Goal: Task Accomplishment & Management: Manage account settings

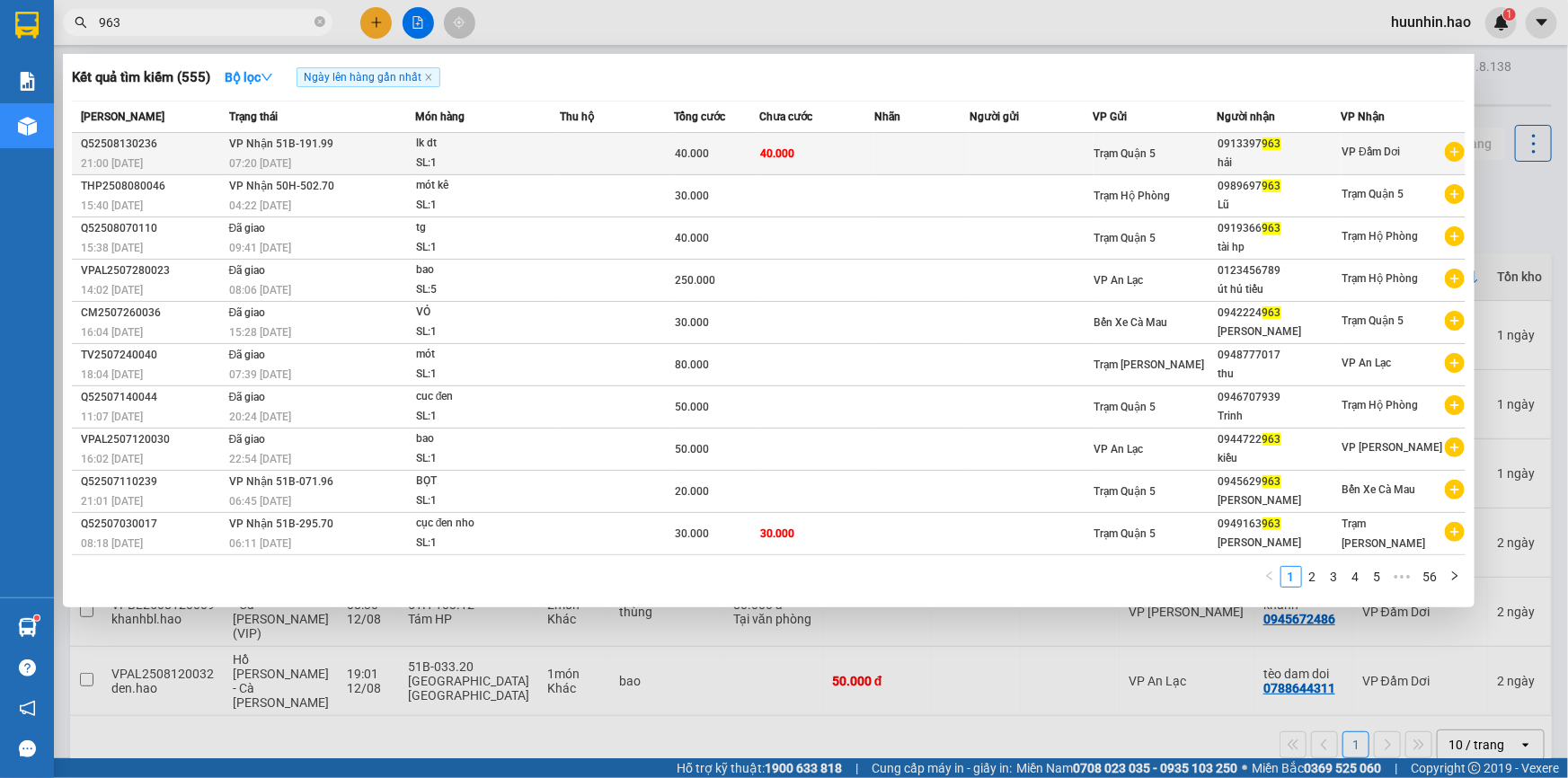
type input "963"
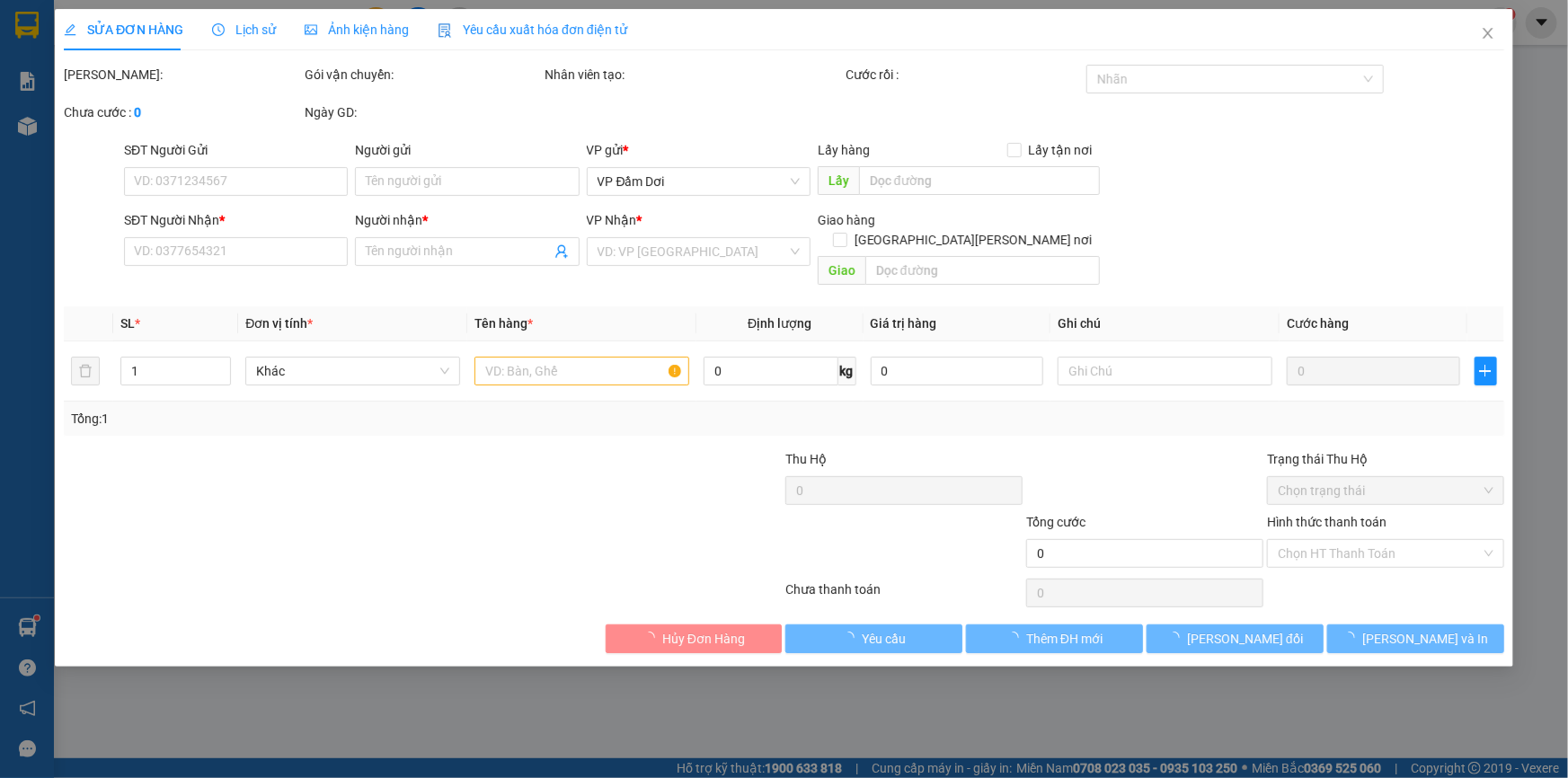
type input "0913397963"
type input "hải"
type input "40.000"
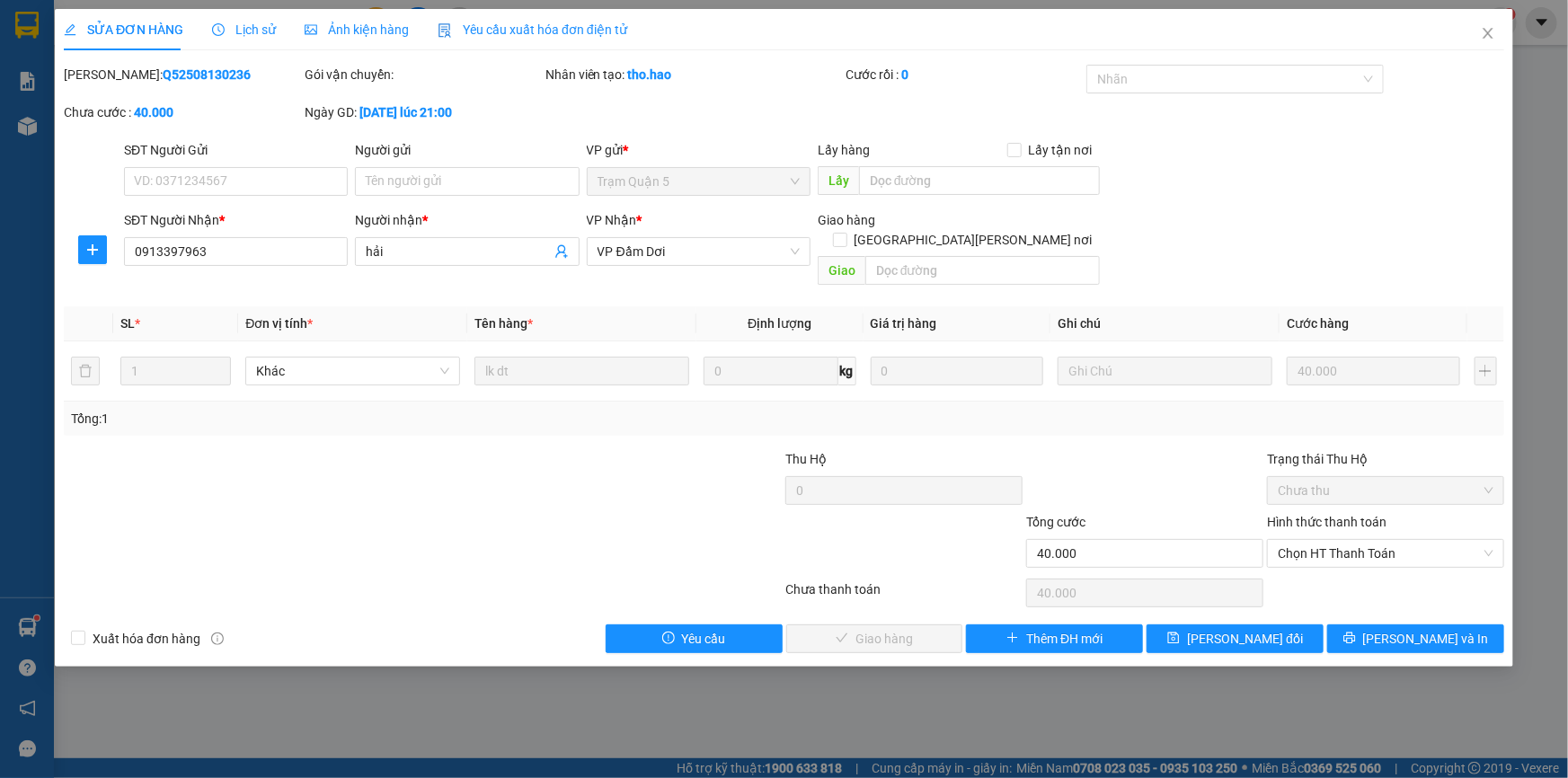
click at [334, 41] on div "Ảnh kiện hàng" at bounding box center [357, 29] width 104 height 42
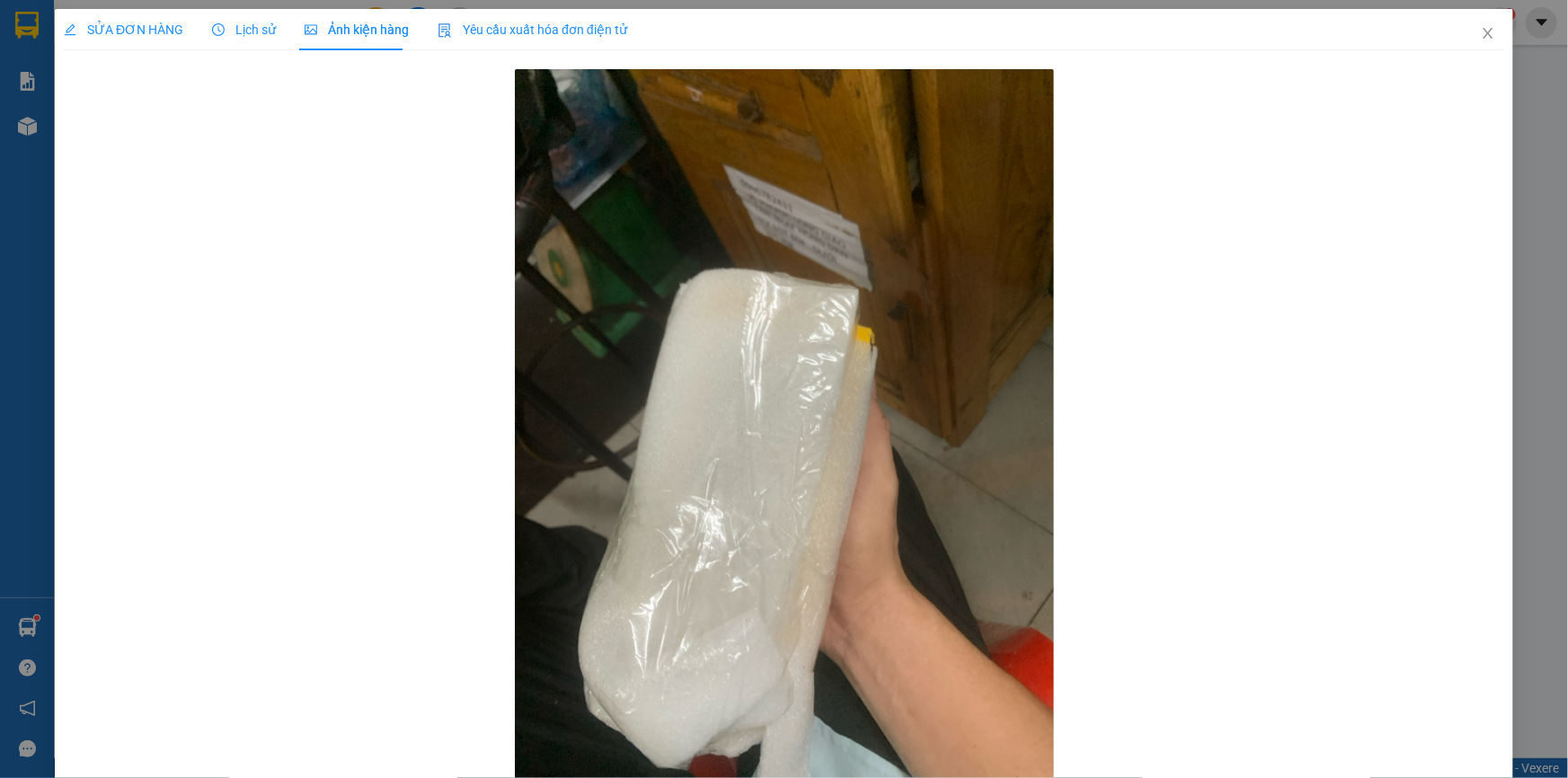
drag, startPoint x: 115, startPoint y: 32, endPoint x: 637, endPoint y: 135, distance: 532.1
click at [126, 33] on span "SỬA ĐƠN HÀNG" at bounding box center [124, 29] width 120 height 14
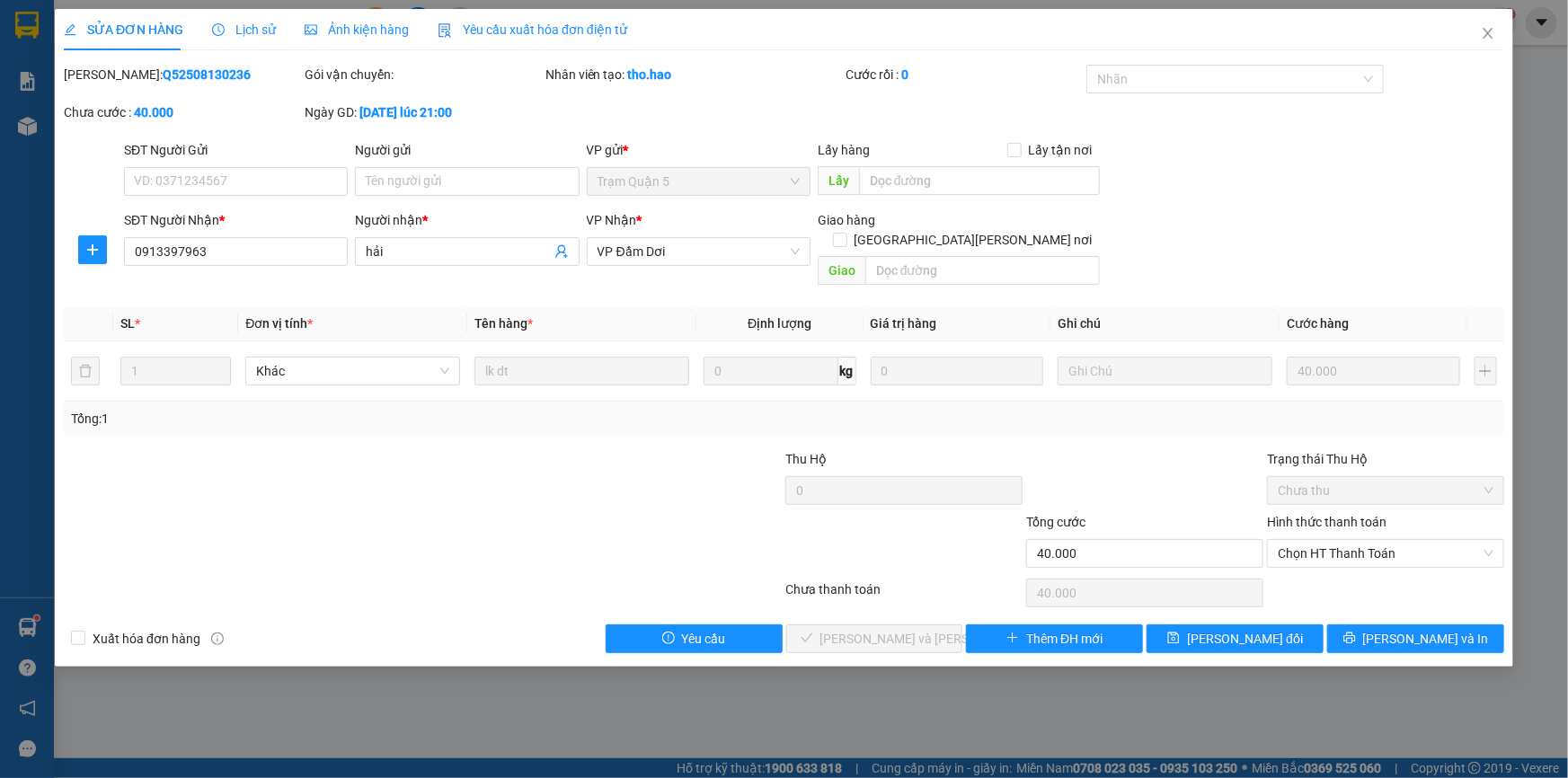
click at [163, 73] on b "Q52508130236" at bounding box center [207, 74] width 88 height 14
copy b "Q52508130236"
click at [1488, 31] on icon "close" at bounding box center [1488, 33] width 14 height 14
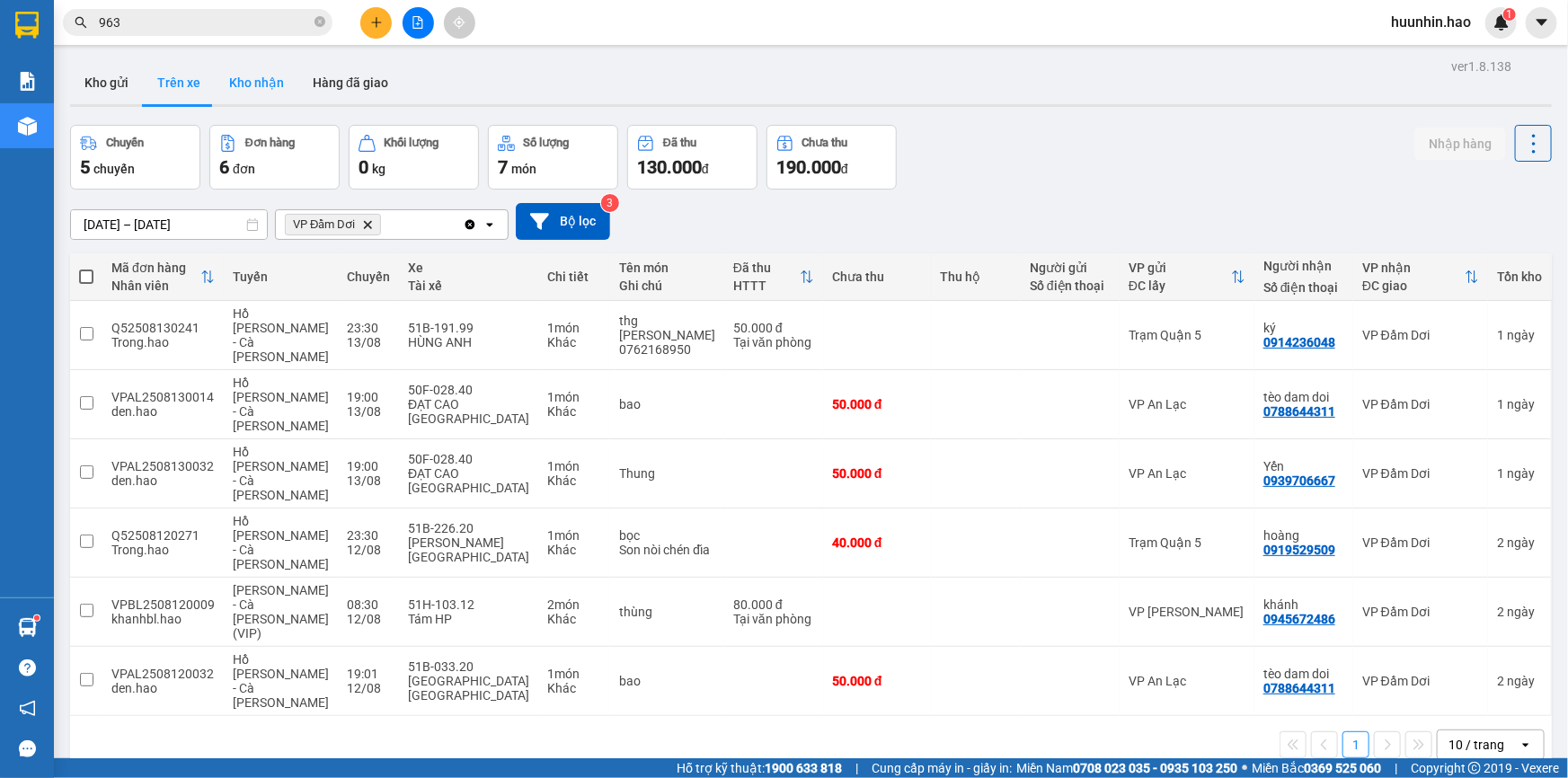
click at [238, 90] on button "Kho nhận" at bounding box center [256, 82] width 84 height 43
type input "[DATE] – [DATE]"
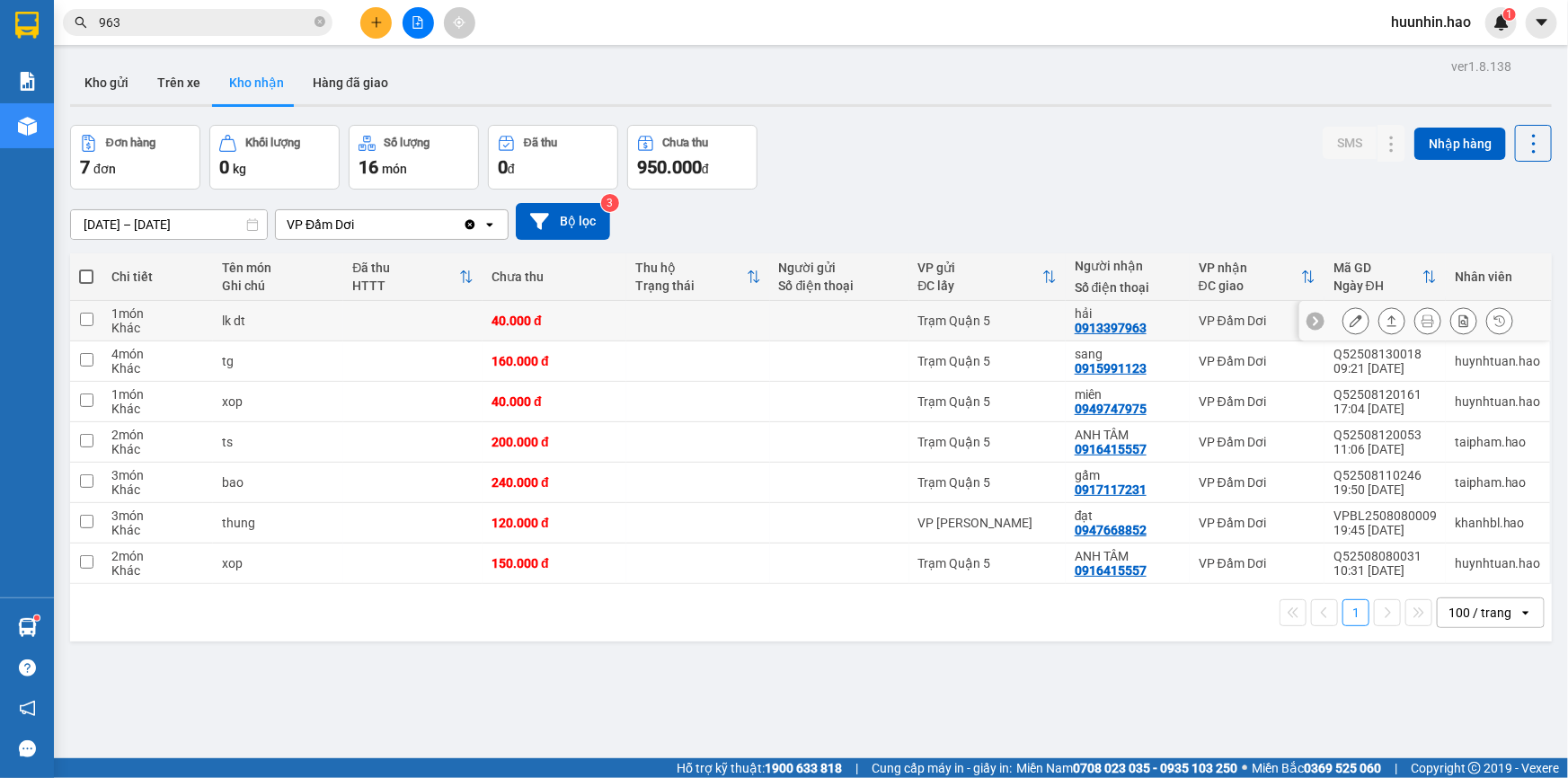
click at [1380, 325] on button at bounding box center [1392, 321] width 25 height 32
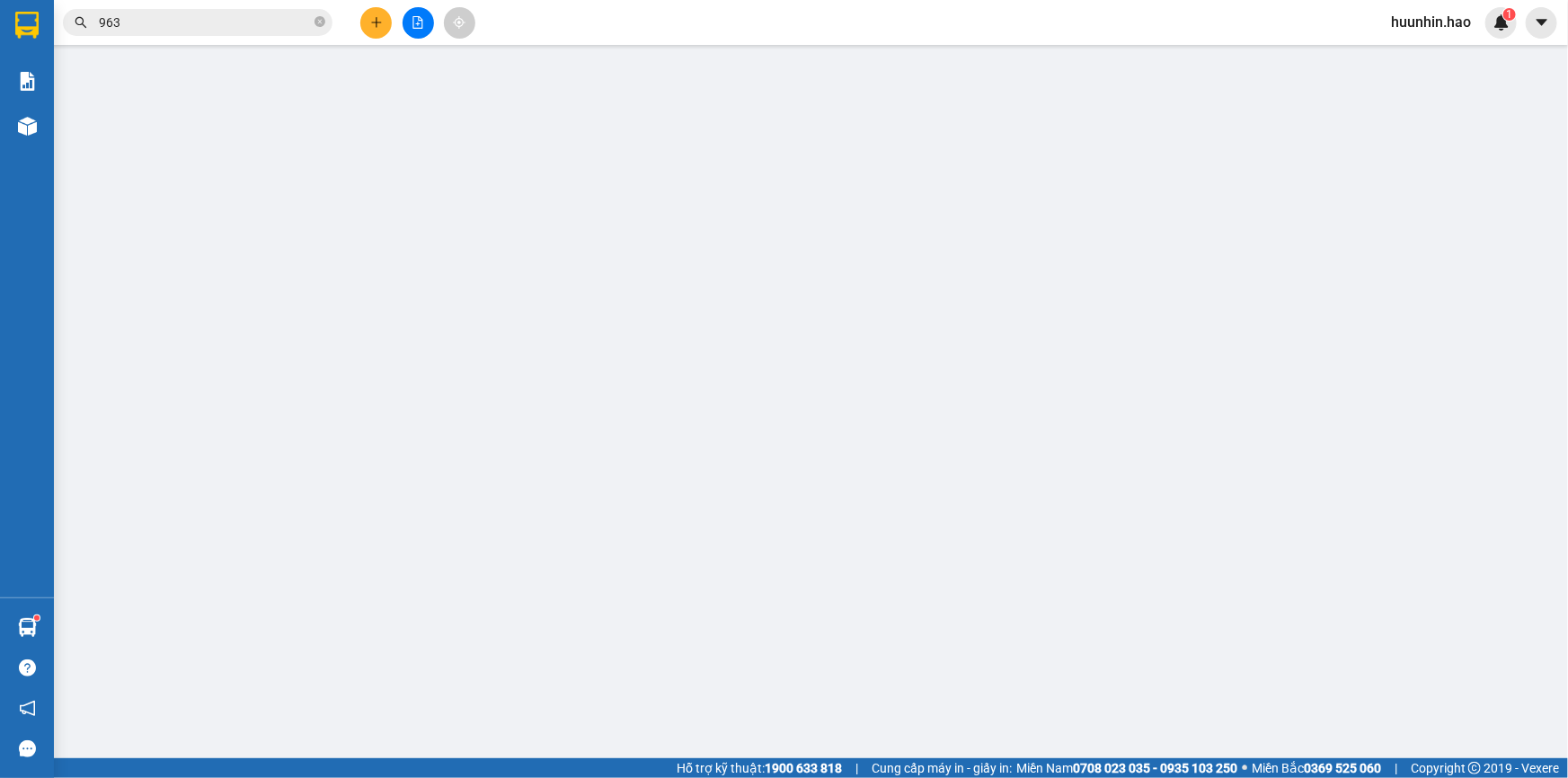
type input "0913397963"
type input "hải"
type input "40.000"
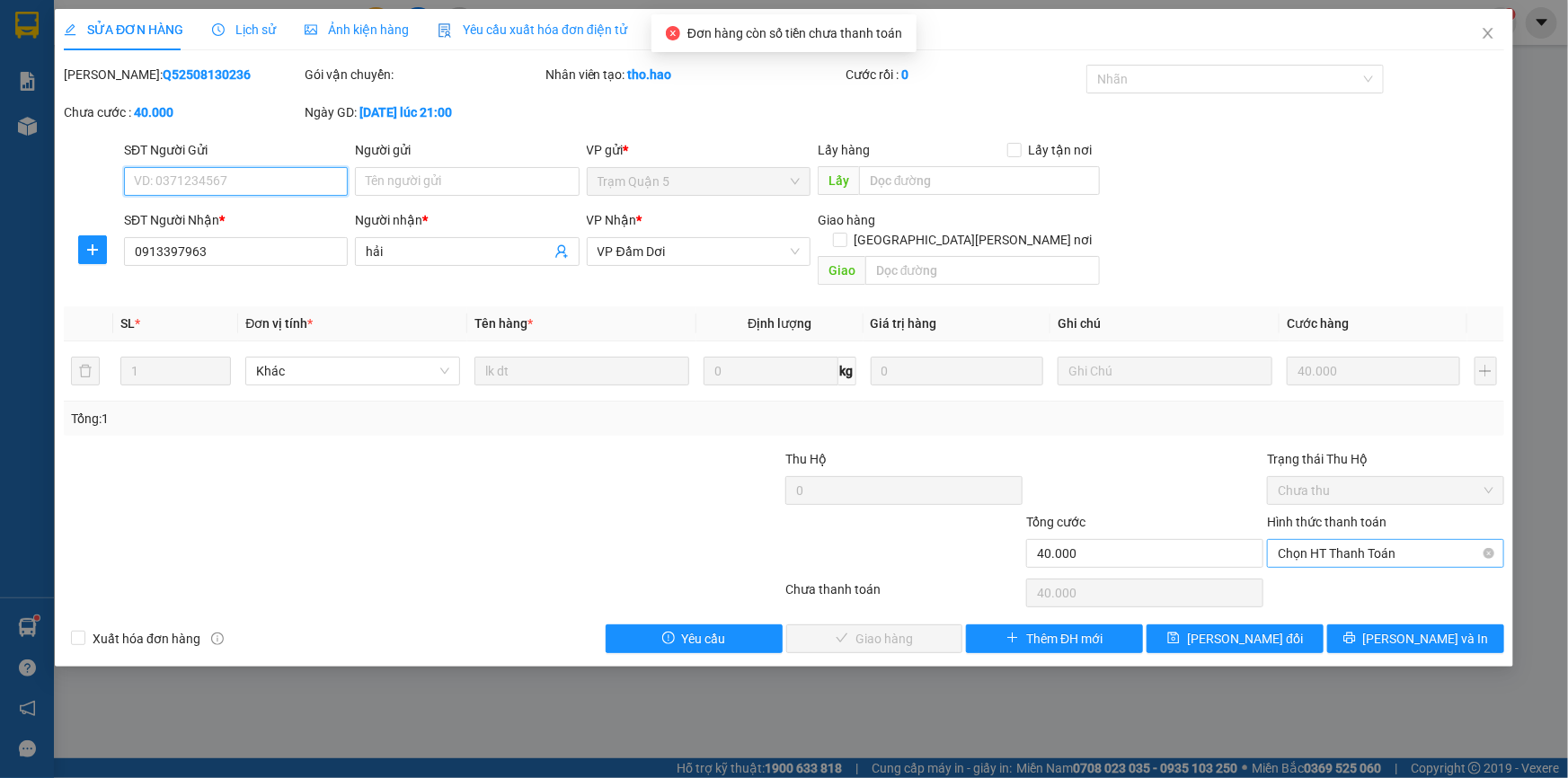
click at [1334, 540] on span "Chọn HT Thanh Toán" at bounding box center [1386, 553] width 215 height 27
click at [1307, 567] on div "Tại văn phòng" at bounding box center [1386, 570] width 215 height 19
type input "0"
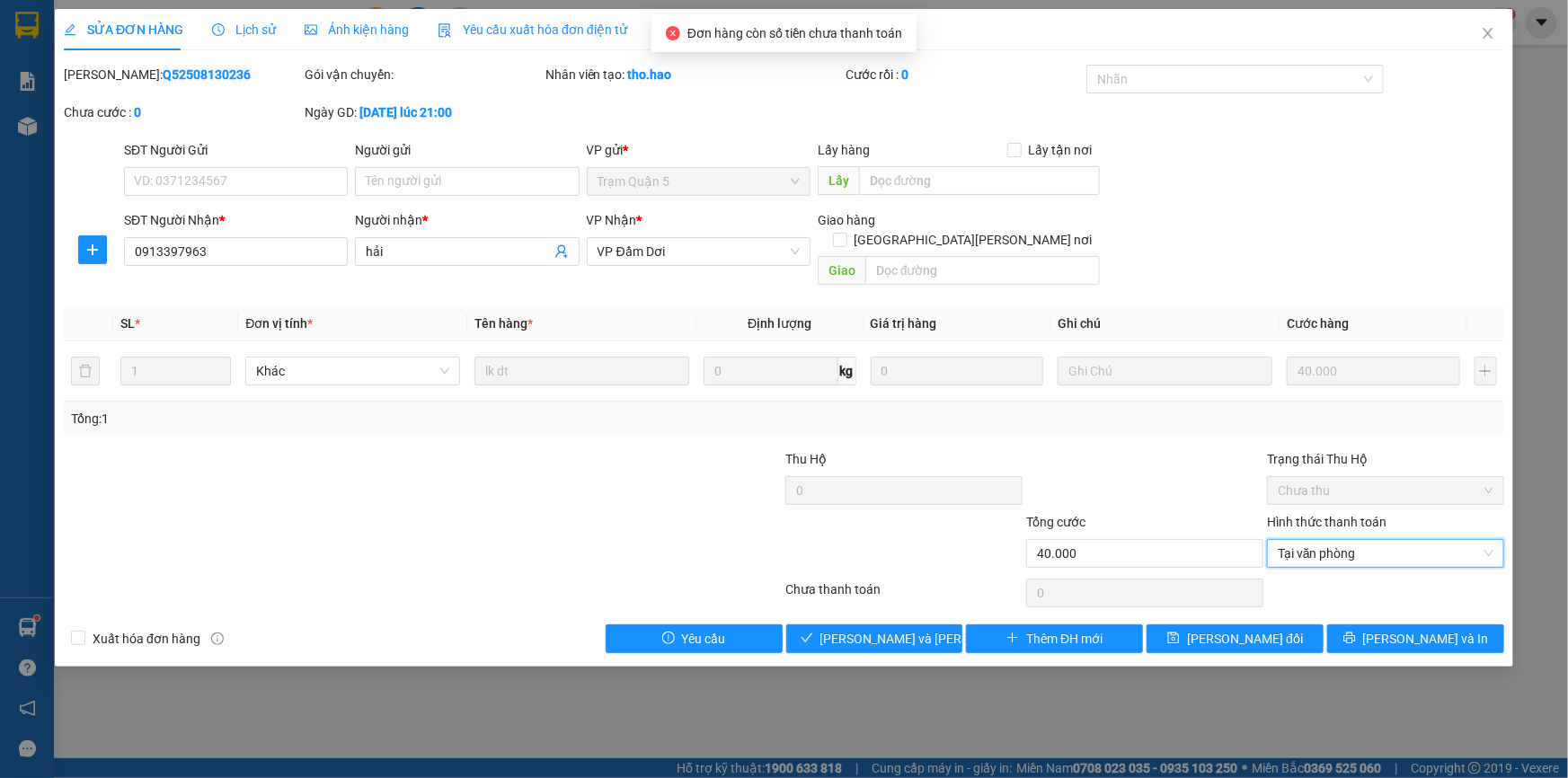
click at [897, 636] on div "SỬA ĐƠN HÀNG Lịch sử [PERSON_NAME] hàng Yêu cầu xuất [PERSON_NAME] điện tử Tota…" at bounding box center [784, 337] width 1459 height 657
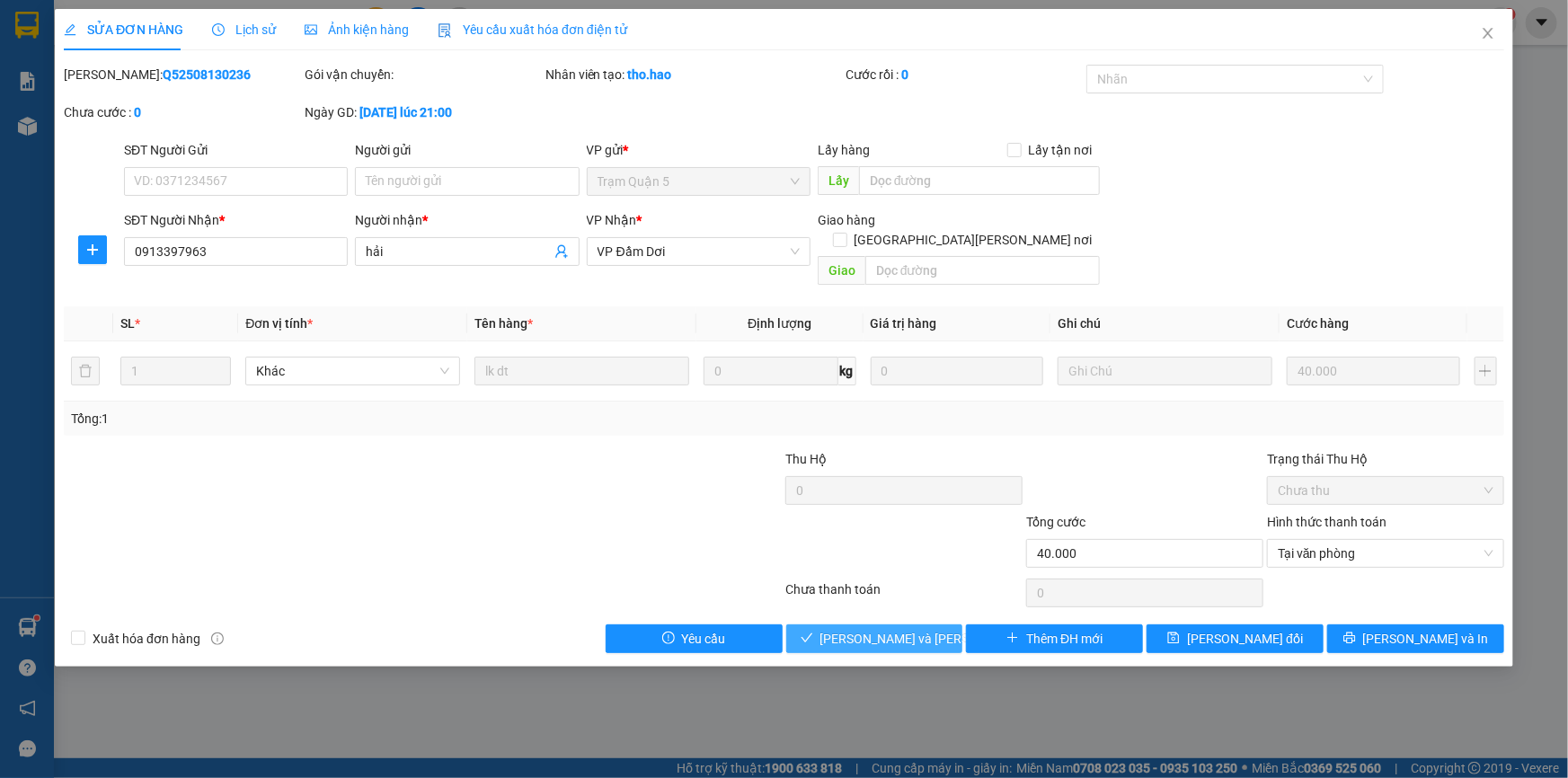
click at [907, 629] on span "[PERSON_NAME] và [PERSON_NAME] hàng" at bounding box center [941, 639] width 242 height 19
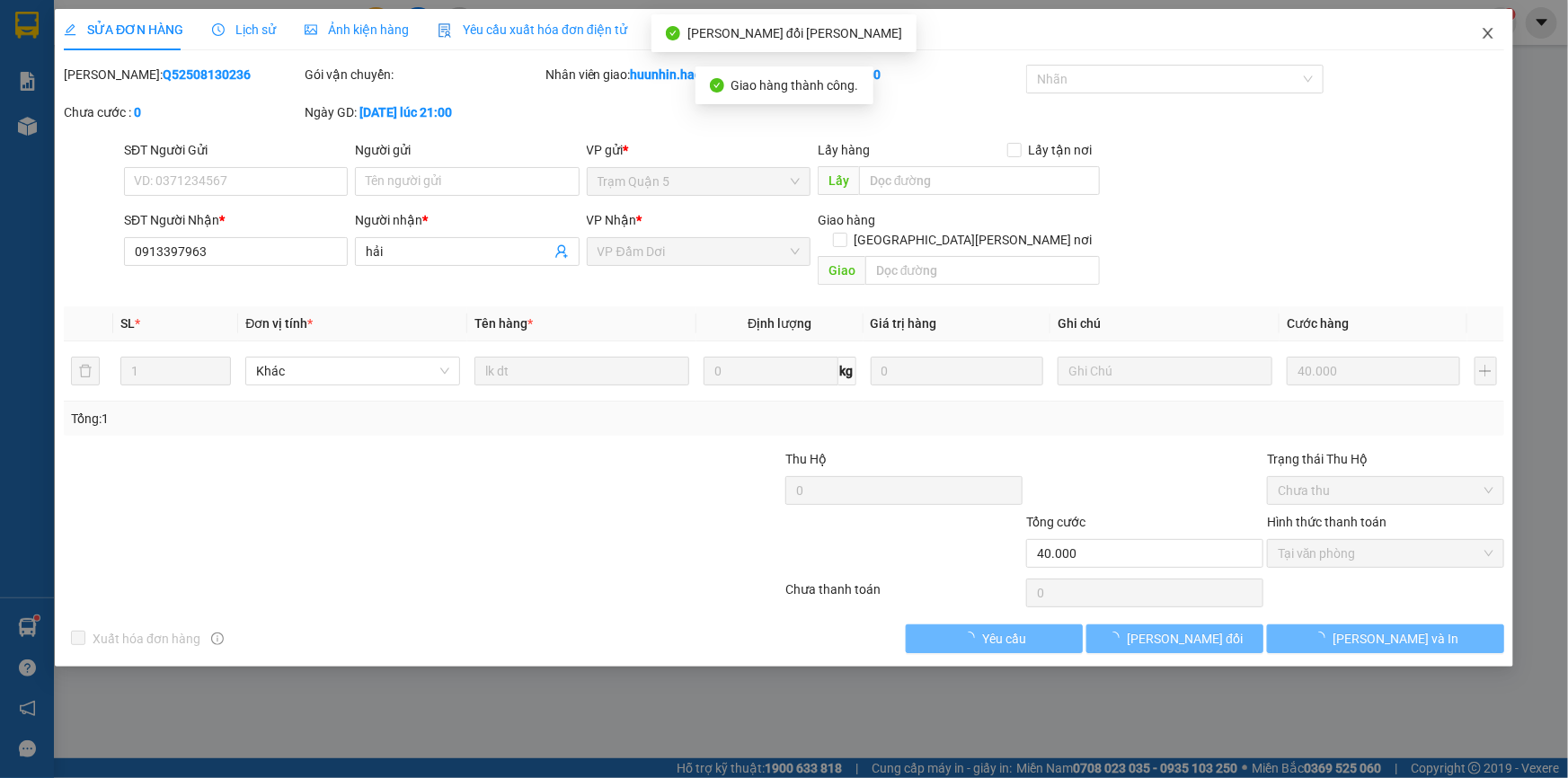
click at [1495, 33] on icon "close" at bounding box center [1488, 33] width 14 height 14
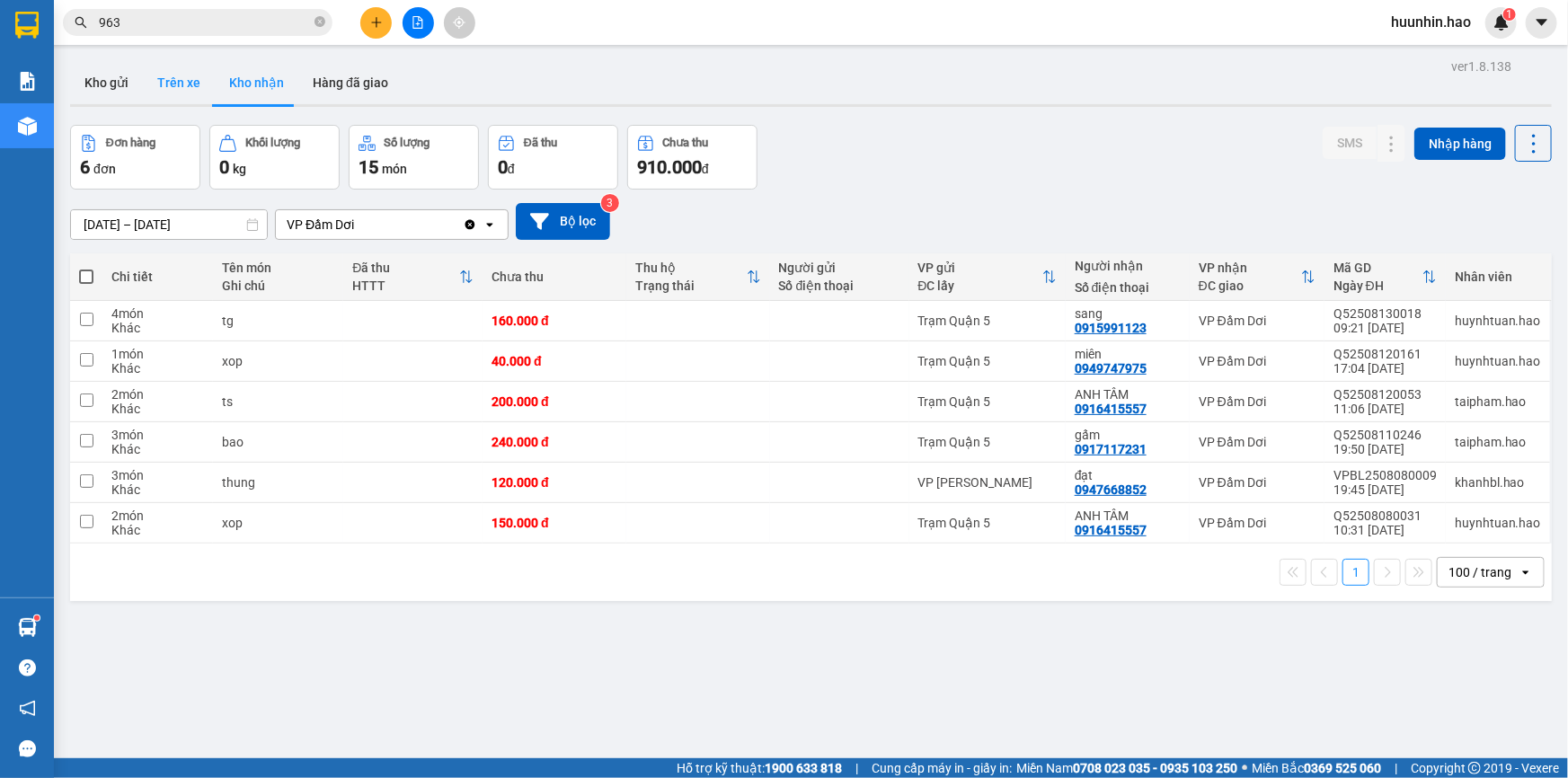
click at [166, 80] on button "Trên xe" at bounding box center [179, 82] width 71 height 43
type input "[DATE] – [DATE]"
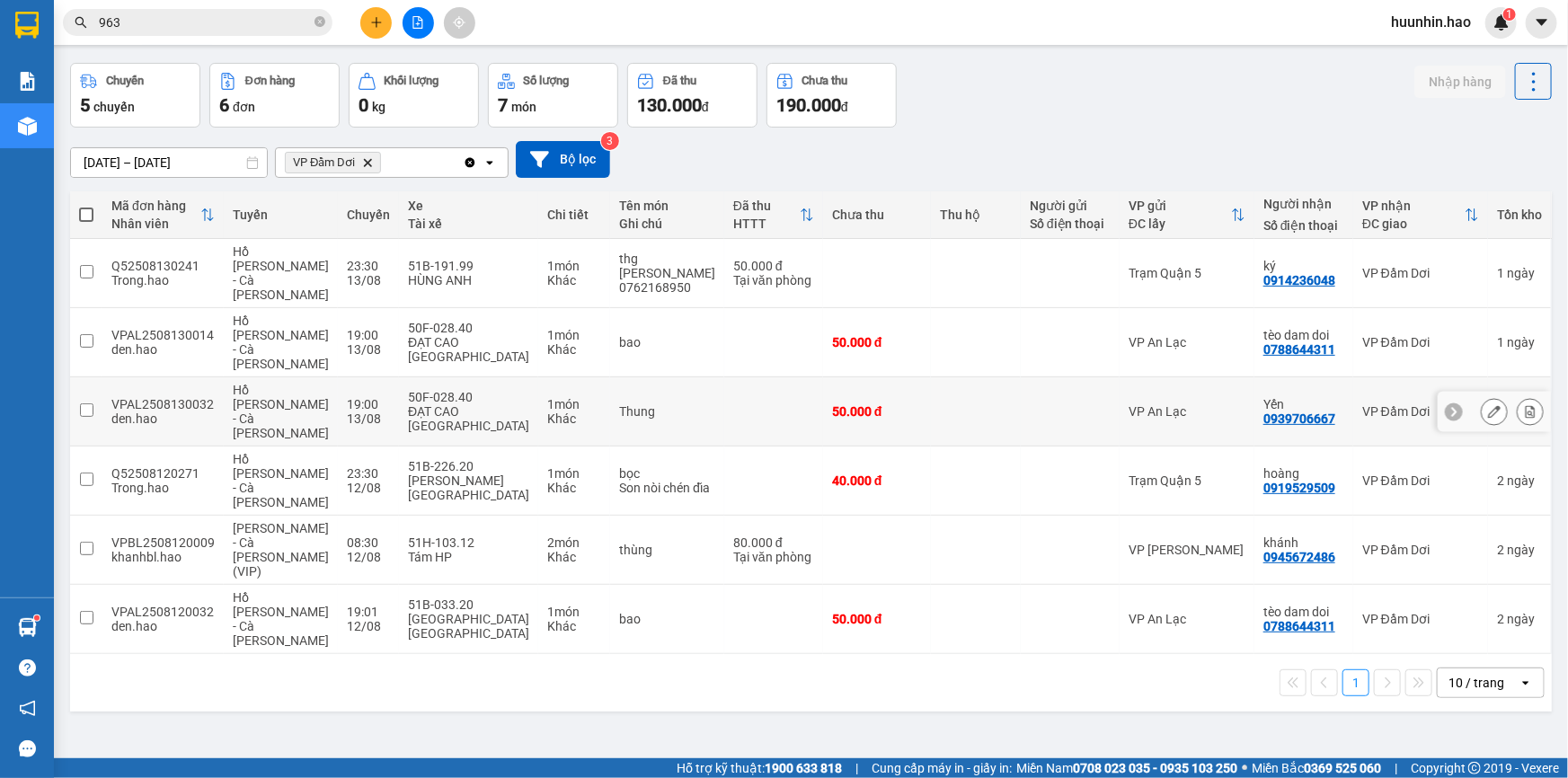
scroll to position [82, 0]
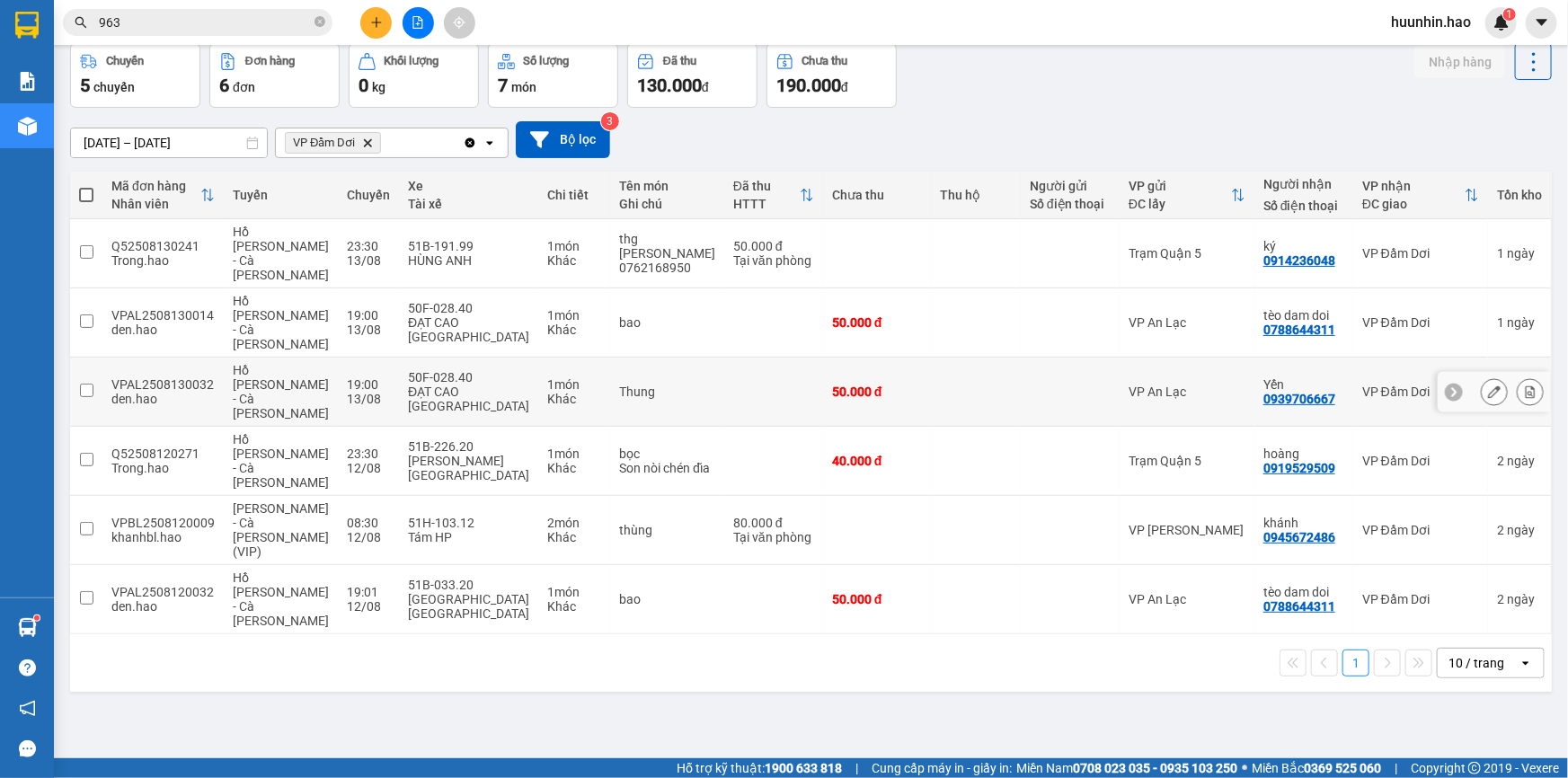
click at [1268, 392] on div "0939706667" at bounding box center [1300, 399] width 71 height 14
click at [943, 358] on td at bounding box center [975, 393] width 90 height 69
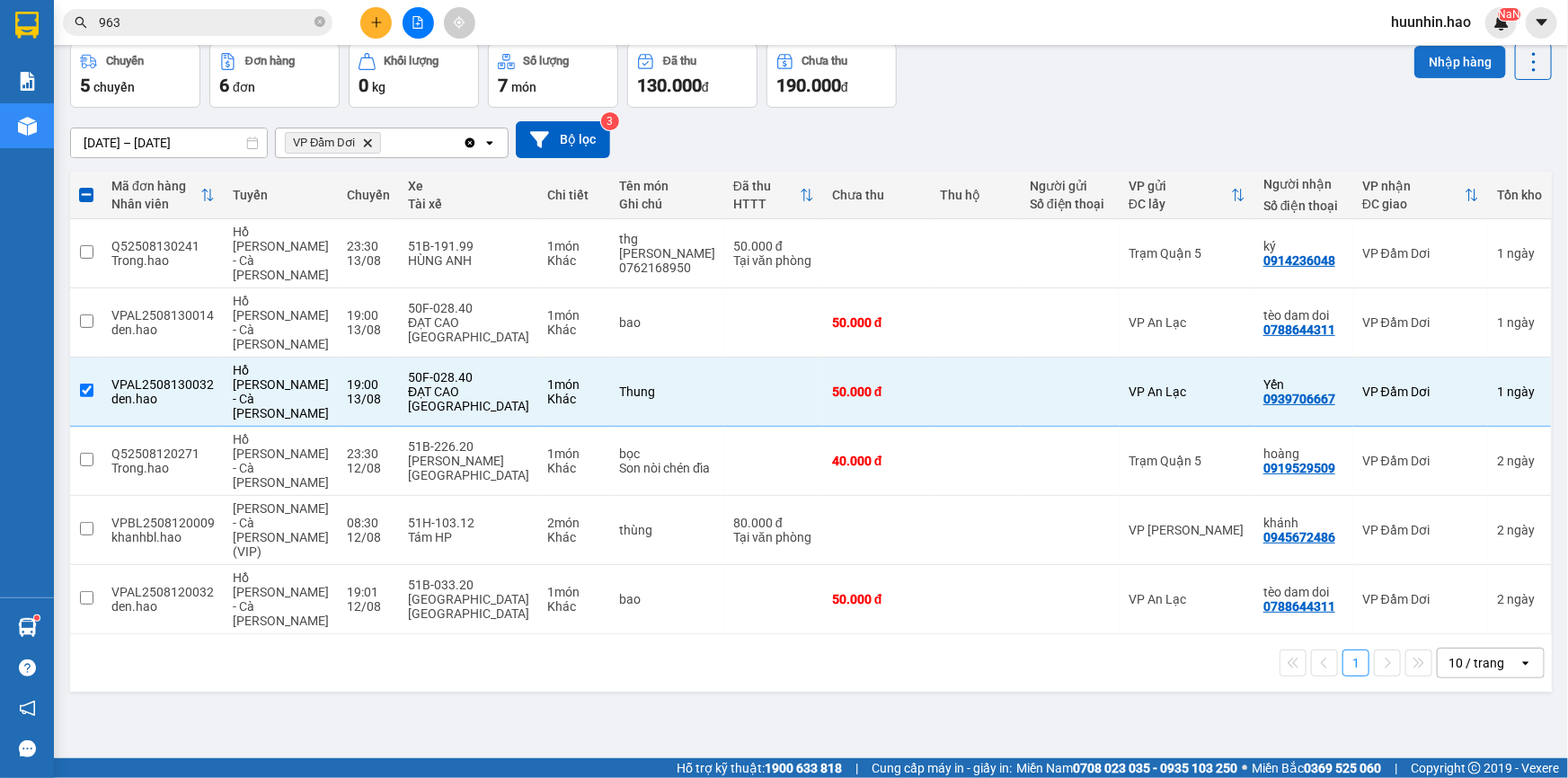
click at [1440, 47] on button "Nhập hàng" at bounding box center [1460, 62] width 92 height 33
checkbox input "false"
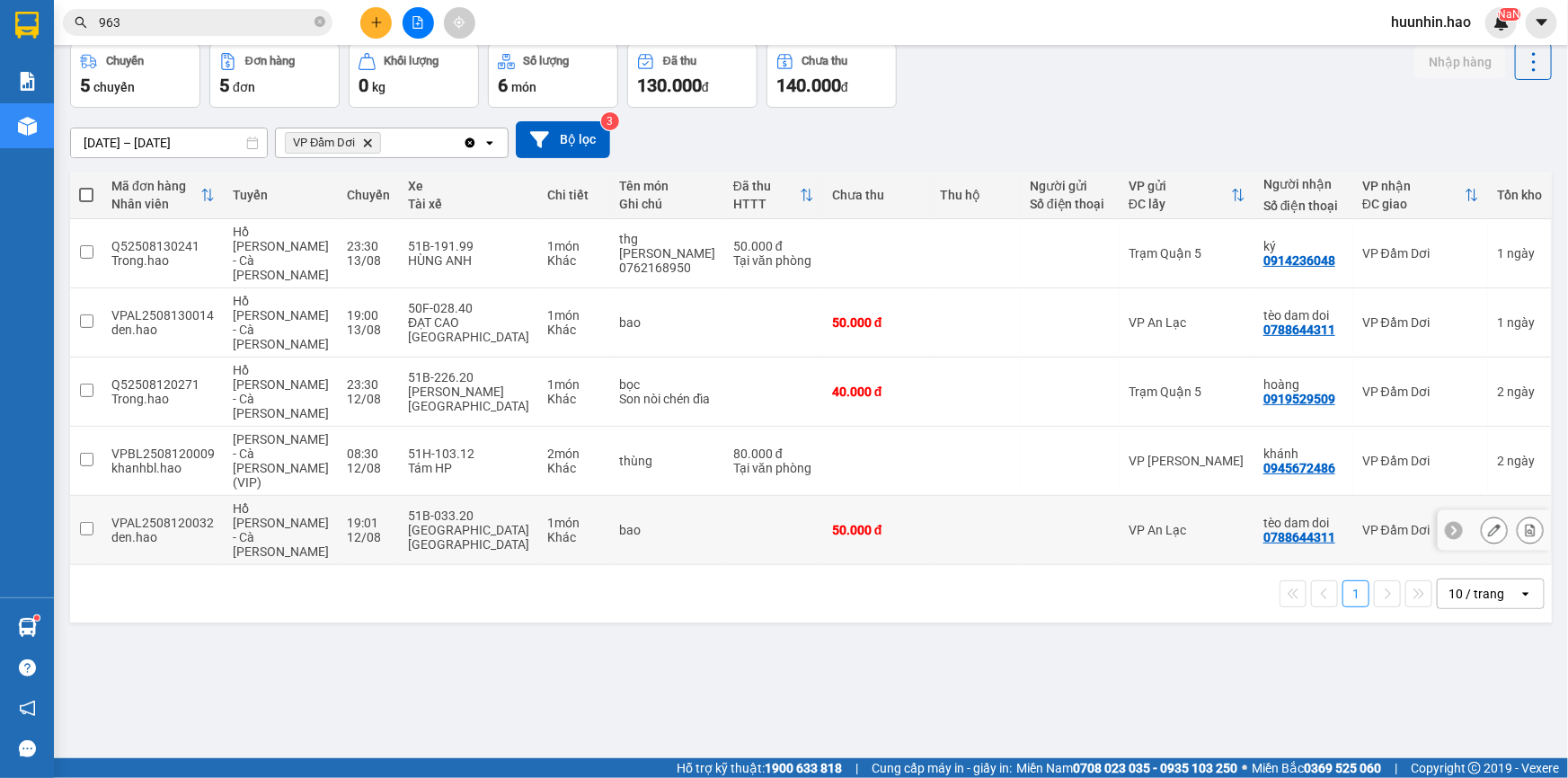
click at [1180, 496] on td "VP An Lạc" at bounding box center [1188, 531] width 135 height 69
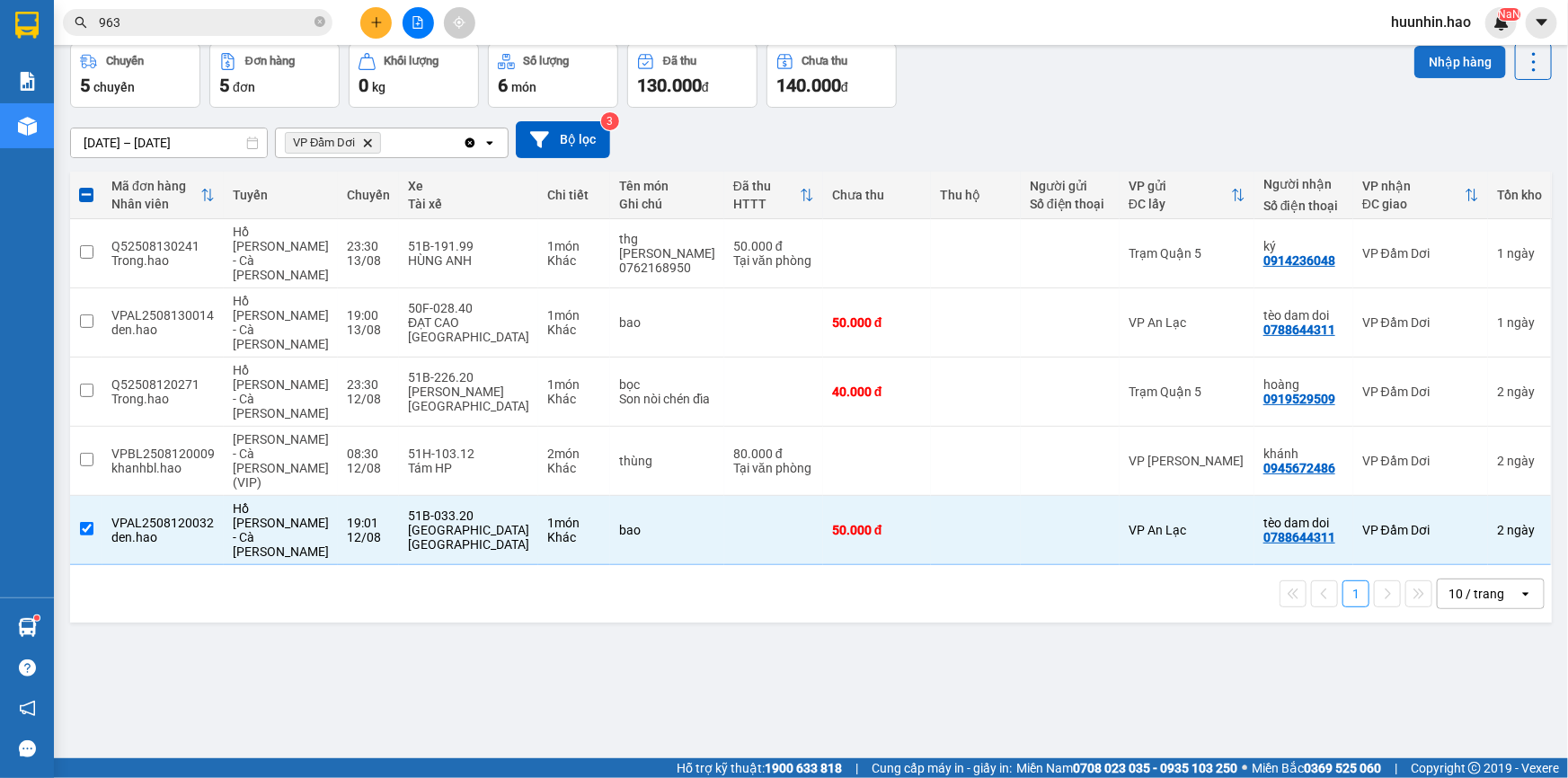
click at [1461, 63] on button "Nhập hàng" at bounding box center [1460, 62] width 92 height 33
checkbox input "false"
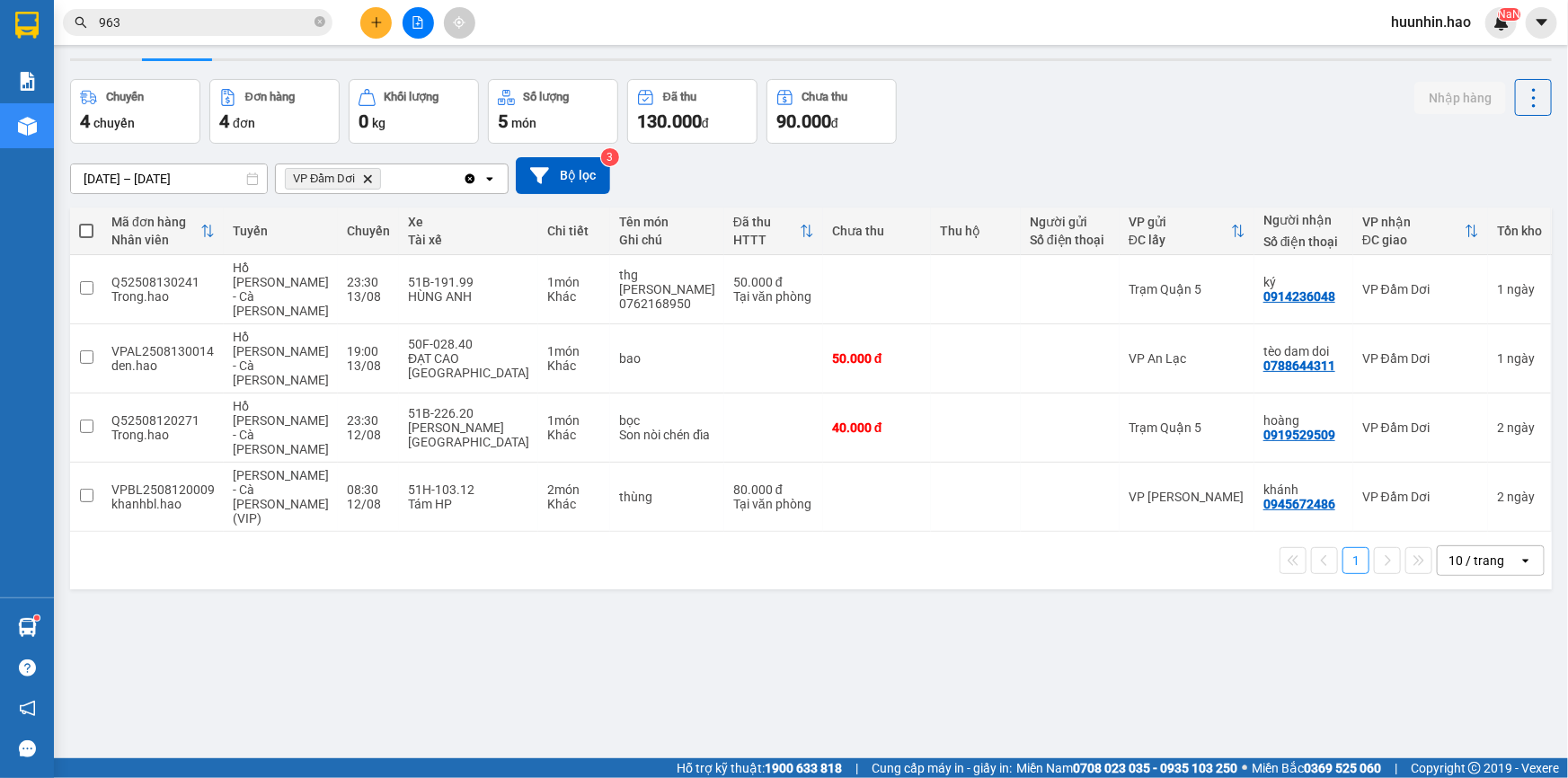
scroll to position [0, 0]
